Goal: Entertainment & Leisure: Consume media (video, audio)

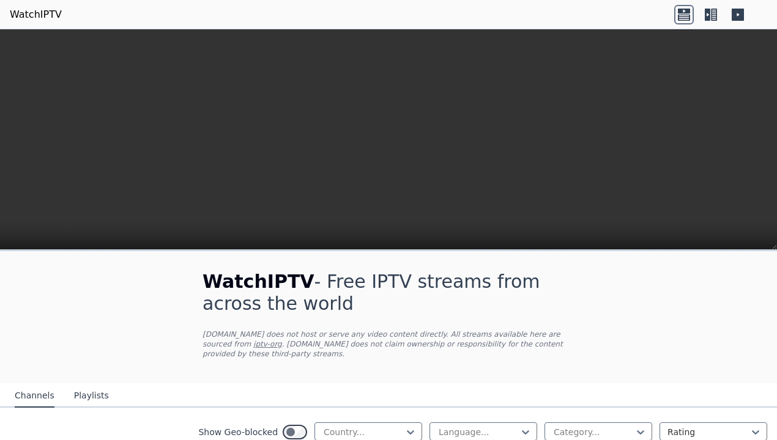
scroll to position [366, 0]
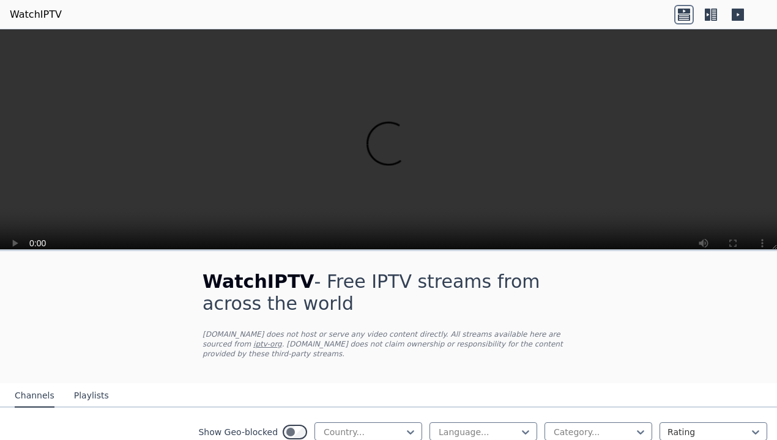
scroll to position [3056, 0]
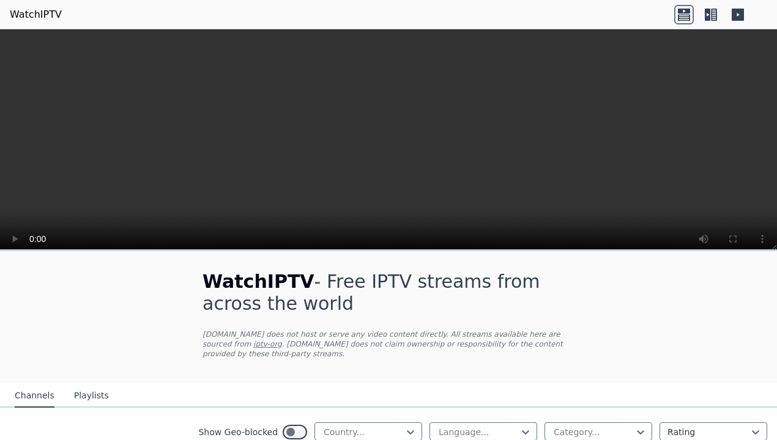
click at [78, 404] on button "Playlists" at bounding box center [91, 396] width 35 height 23
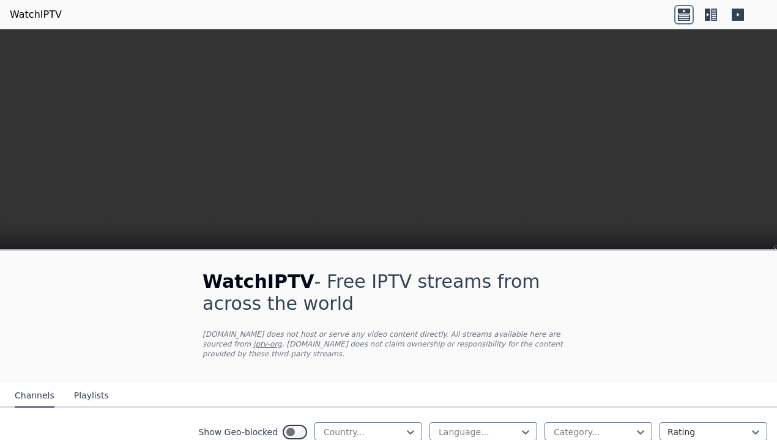
scroll to position [219, 0]
click at [404, 426] on icon at bounding box center [410, 432] width 12 height 12
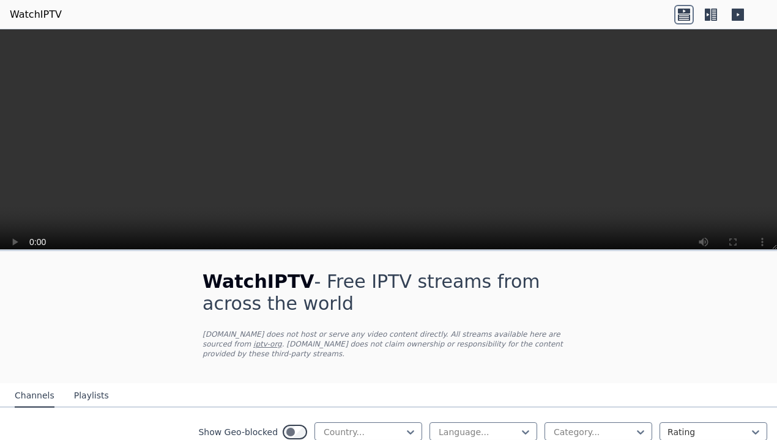
scroll to position [122, 0]
click at [484, 423] on div "Language..." at bounding box center [483, 432] width 108 height 18
